Goal: Task Accomplishment & Management: Manage account settings

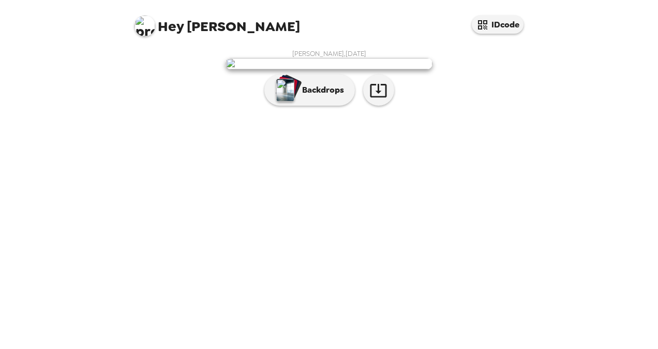
scroll to position [25, 0]
click at [291, 100] on div "button" at bounding box center [289, 87] width 25 height 26
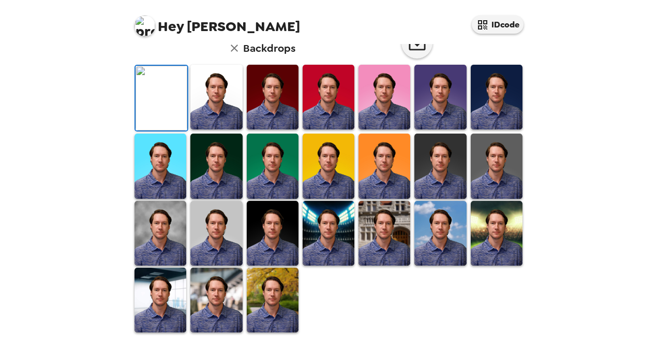
scroll to position [146, 0]
click at [270, 198] on img at bounding box center [273, 166] width 52 height 65
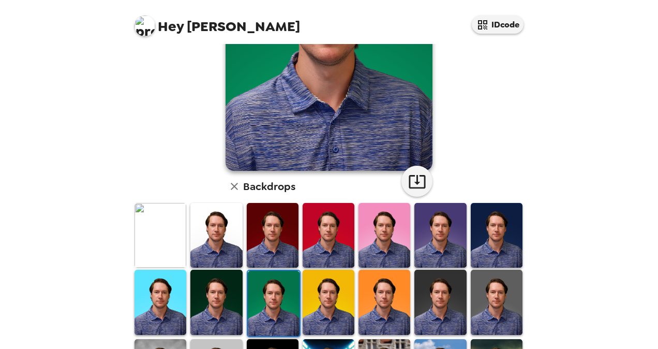
click at [212, 298] on img at bounding box center [216, 302] width 52 height 65
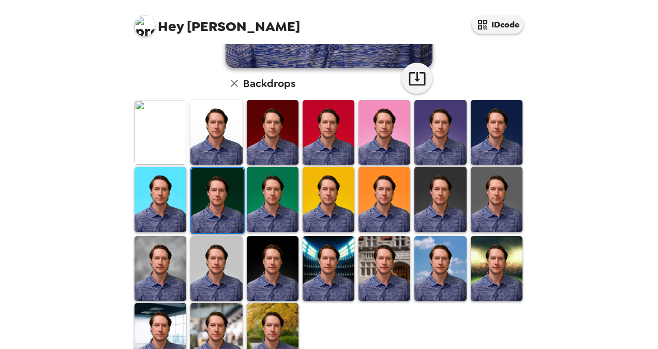
scroll to position [249, 0]
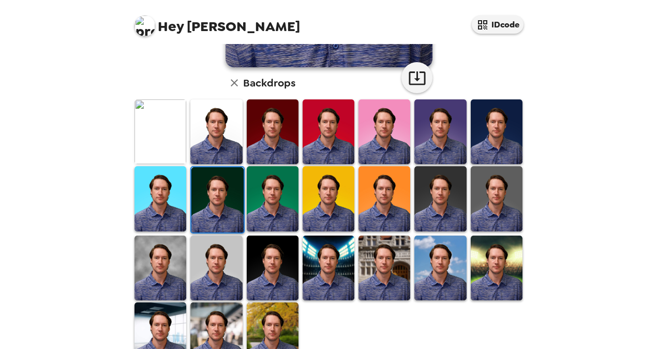
click at [488, 203] on img at bounding box center [497, 198] width 52 height 65
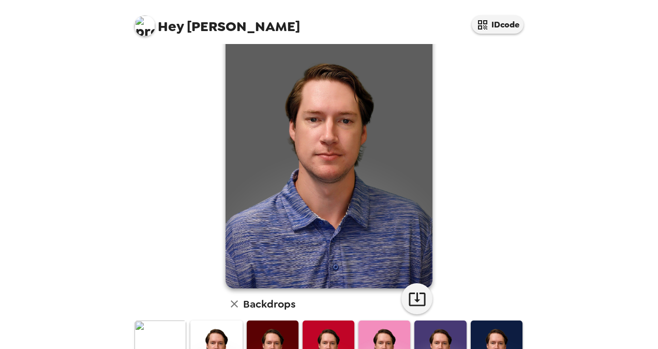
scroll to position [0, 0]
